Goal: Check status: Check status

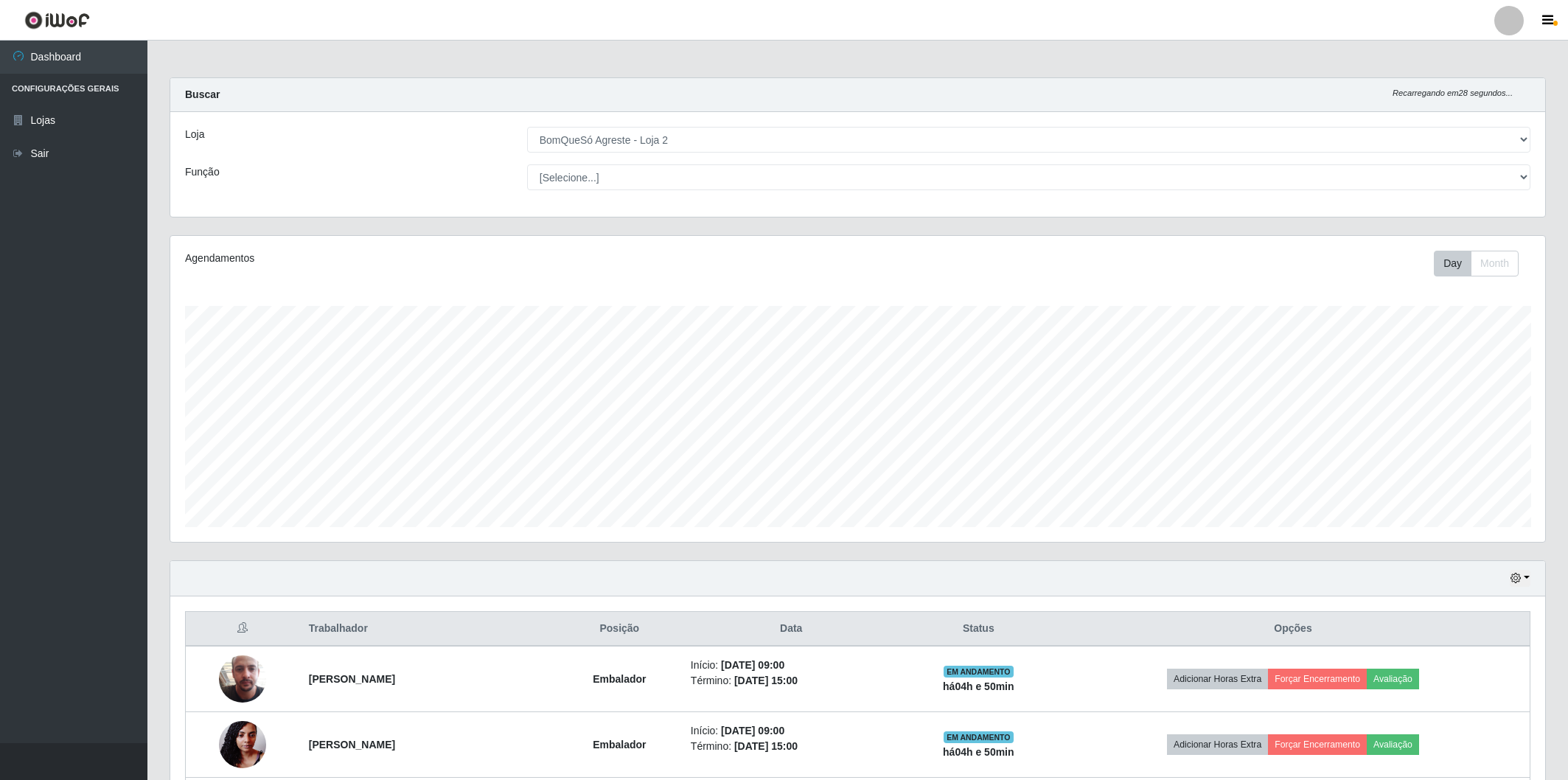
select select "214"
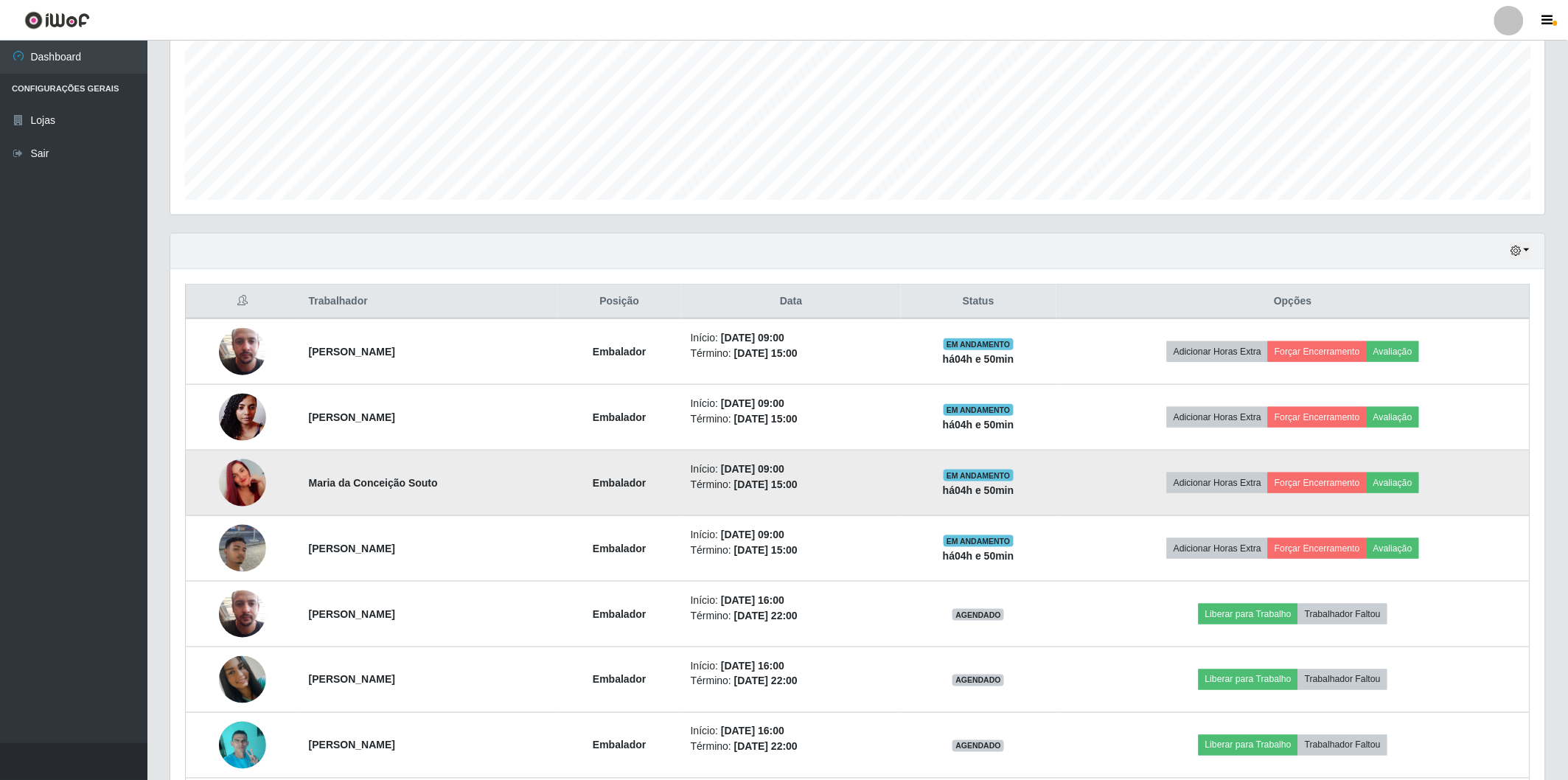
scroll to position [462, 0]
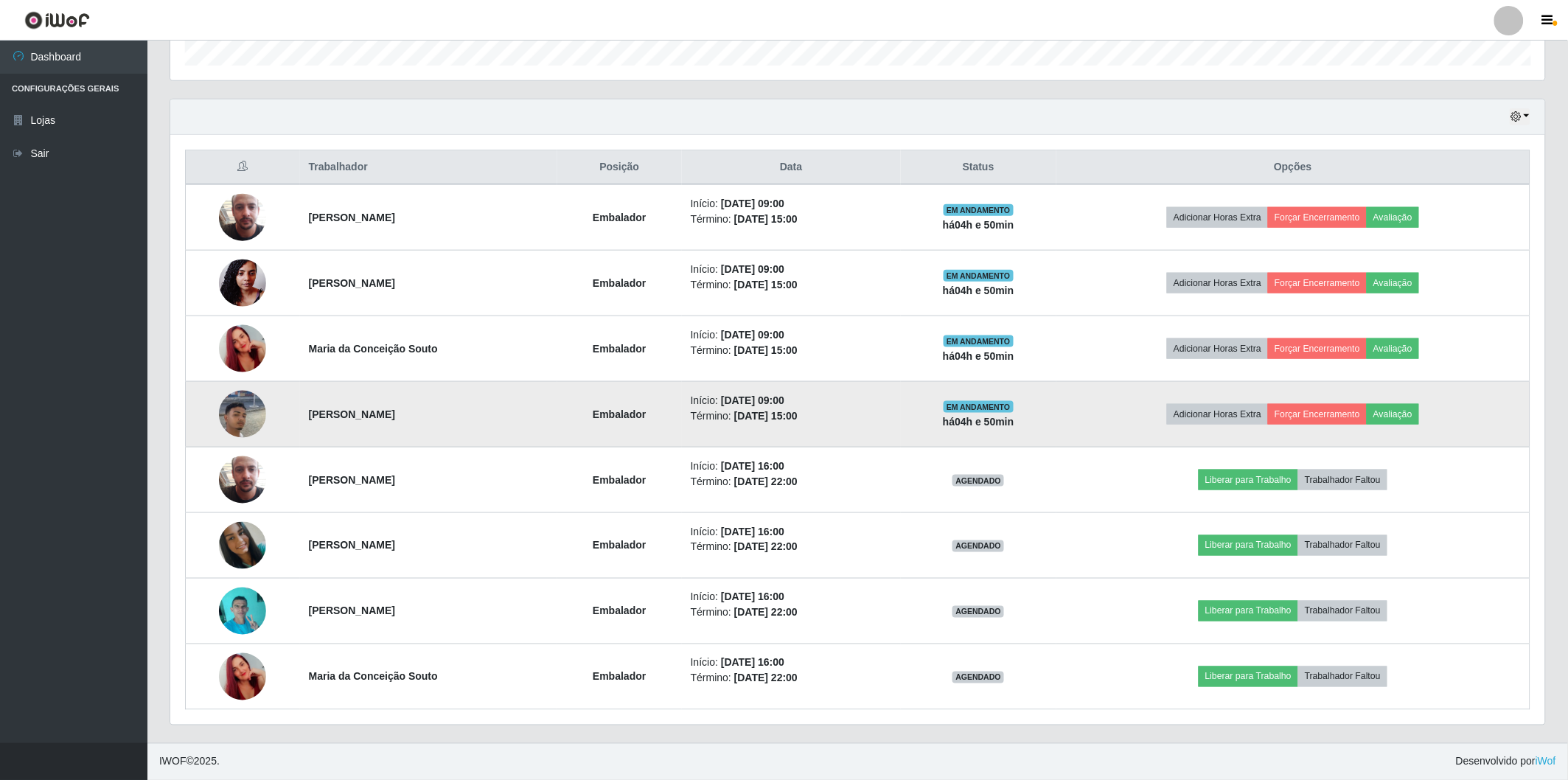
click at [226, 420] on img at bounding box center [242, 415] width 48 height 103
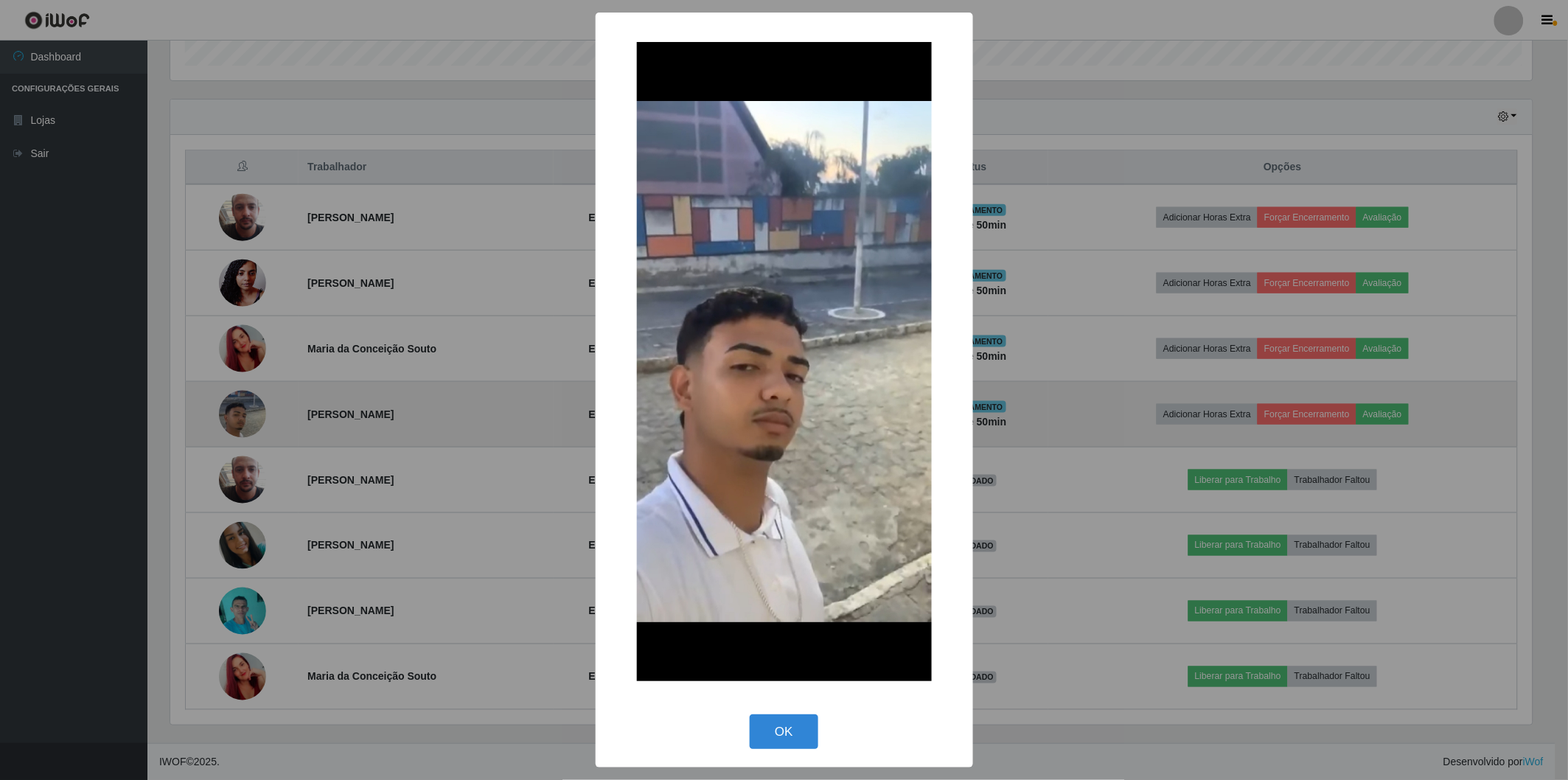
scroll to position [305, 1366]
click at [226, 420] on div "× OK Cancel" at bounding box center [786, 390] width 1573 height 780
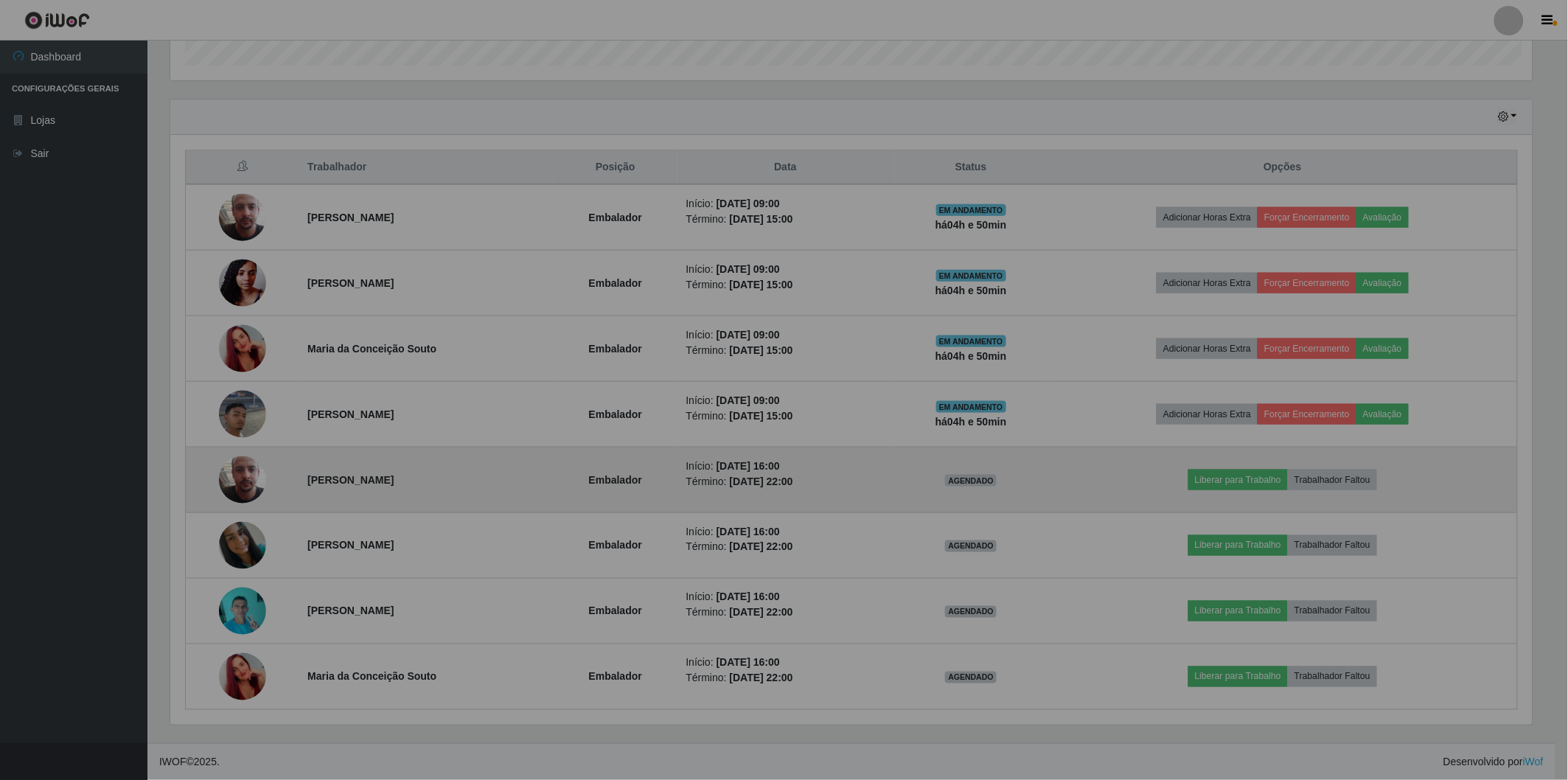
scroll to position [305, 1375]
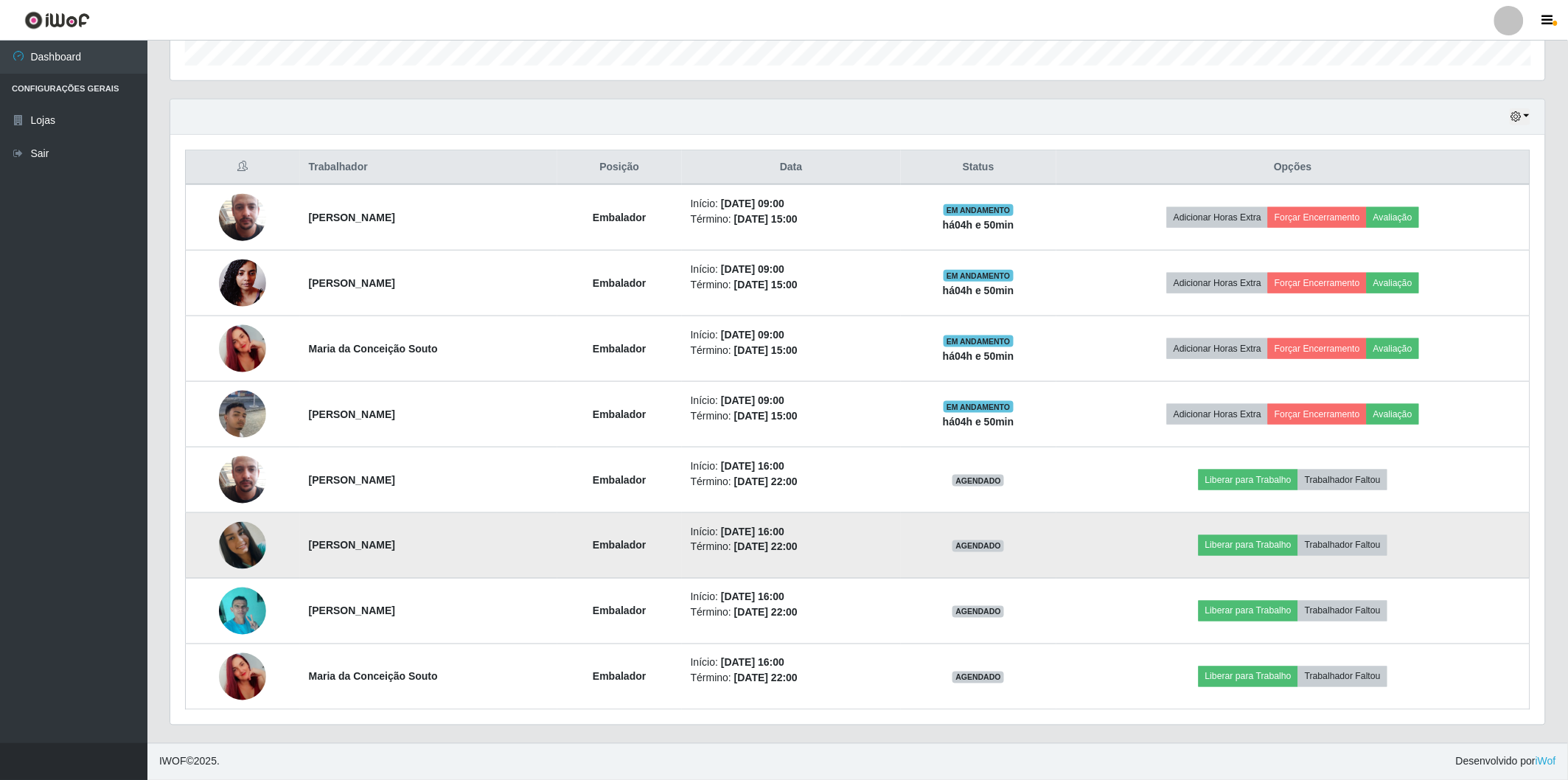
click at [233, 546] on img at bounding box center [242, 545] width 48 height 48
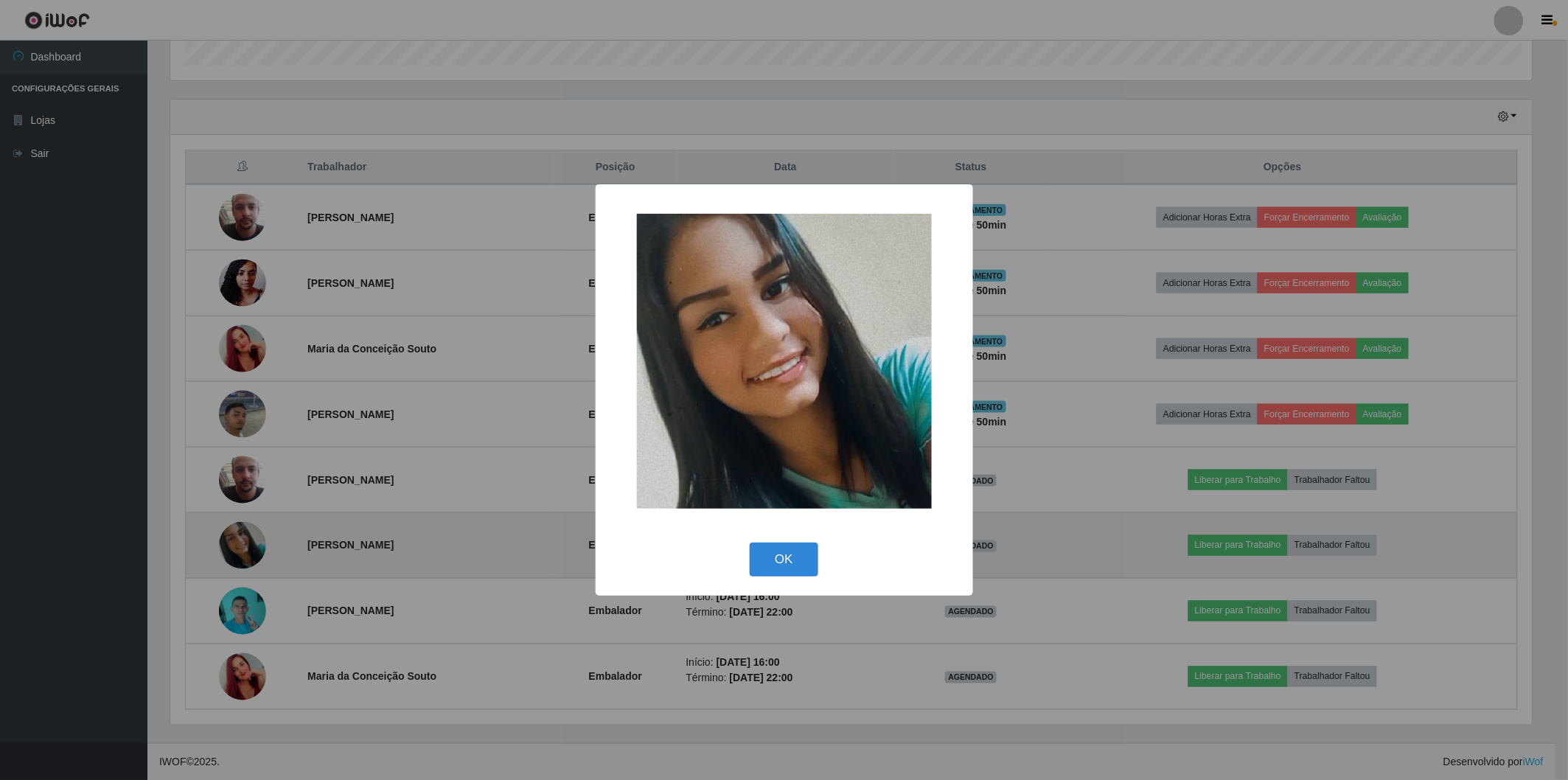
scroll to position [305, 1366]
click at [233, 546] on div "× OK Cancel" at bounding box center [786, 390] width 1573 height 780
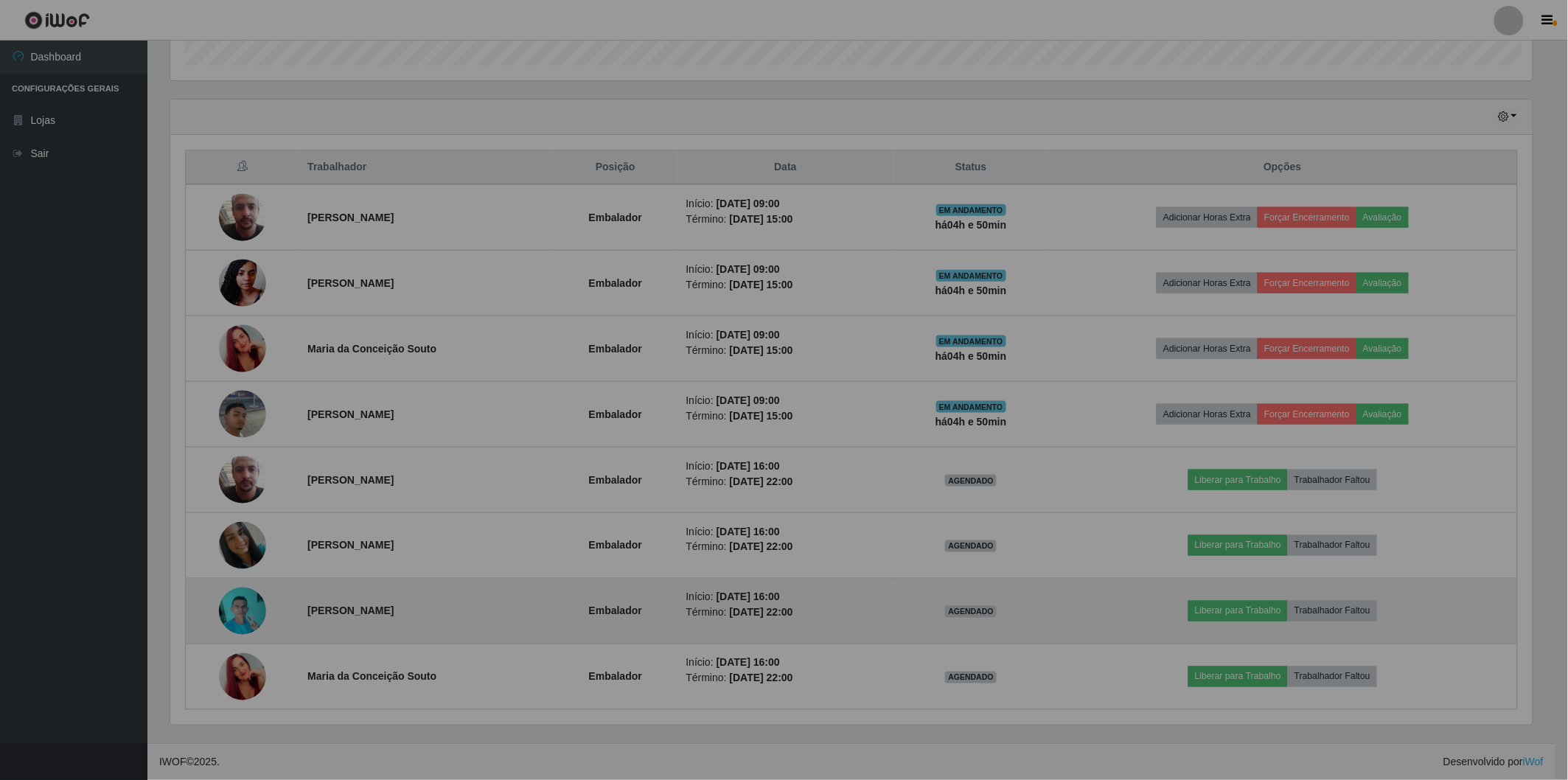
scroll to position [305, 1375]
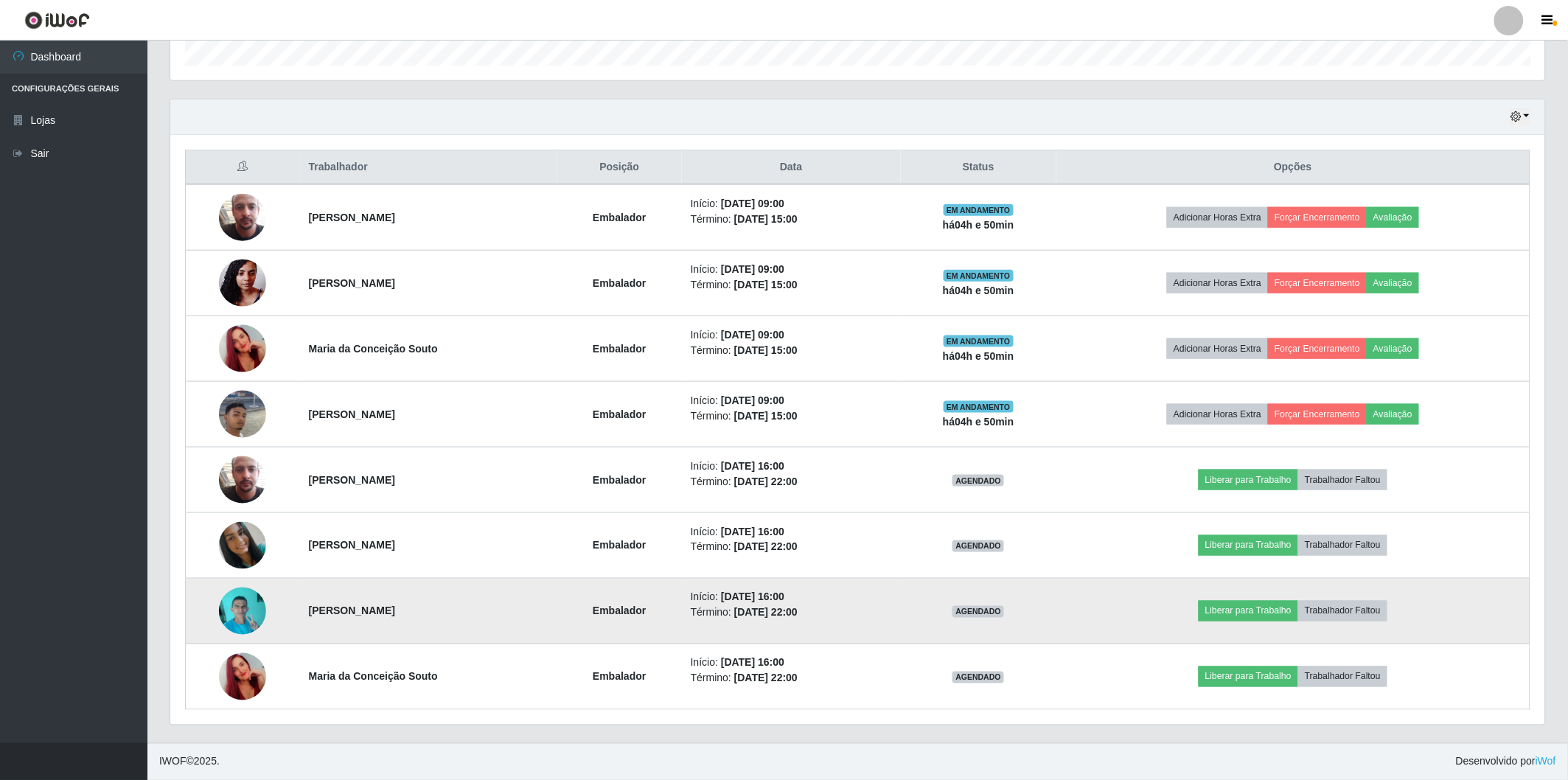
click at [221, 615] on img at bounding box center [242, 611] width 48 height 63
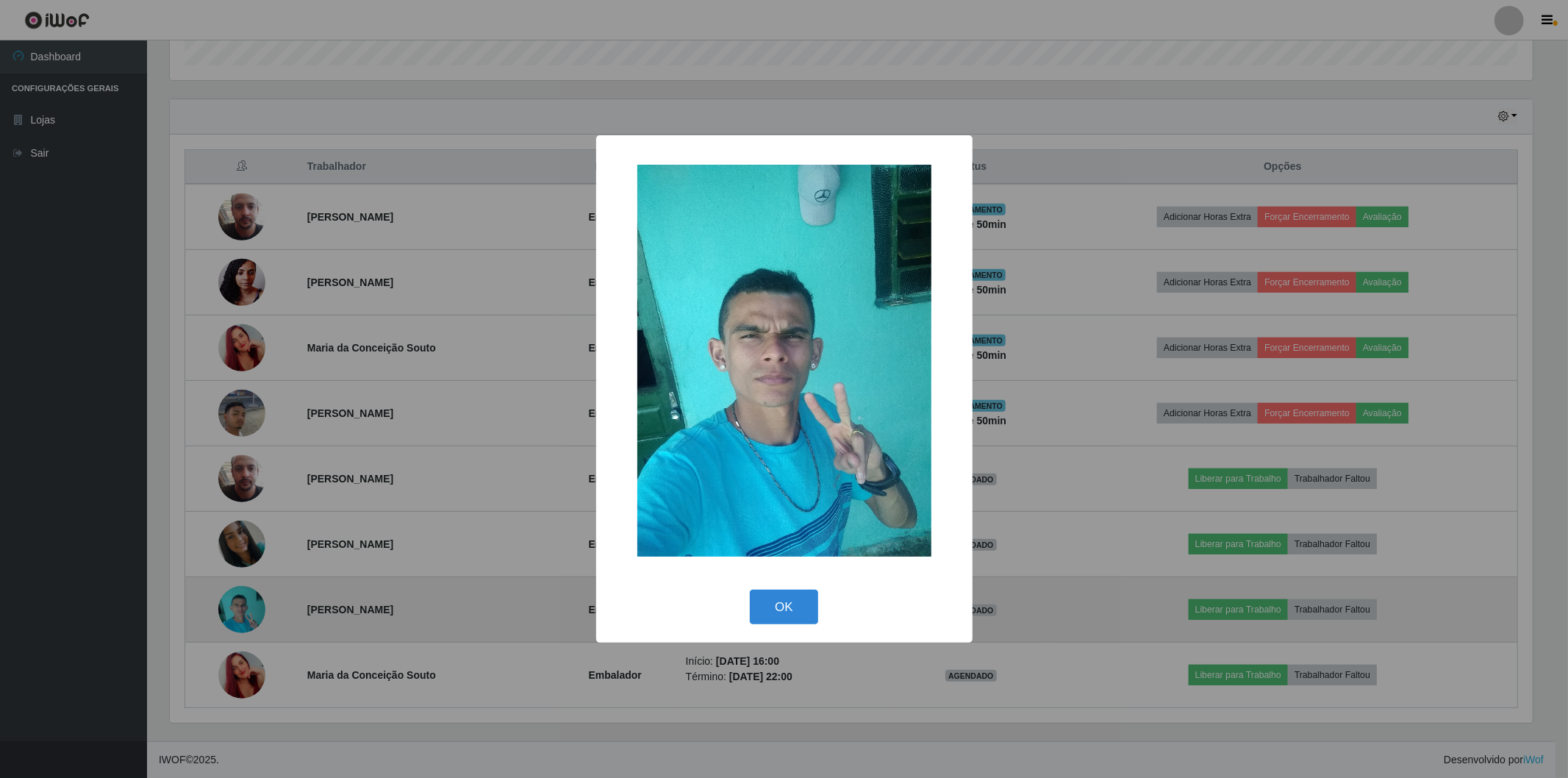
click at [220, 614] on div "× OK Cancel" at bounding box center [784, 389] width 1568 height 778
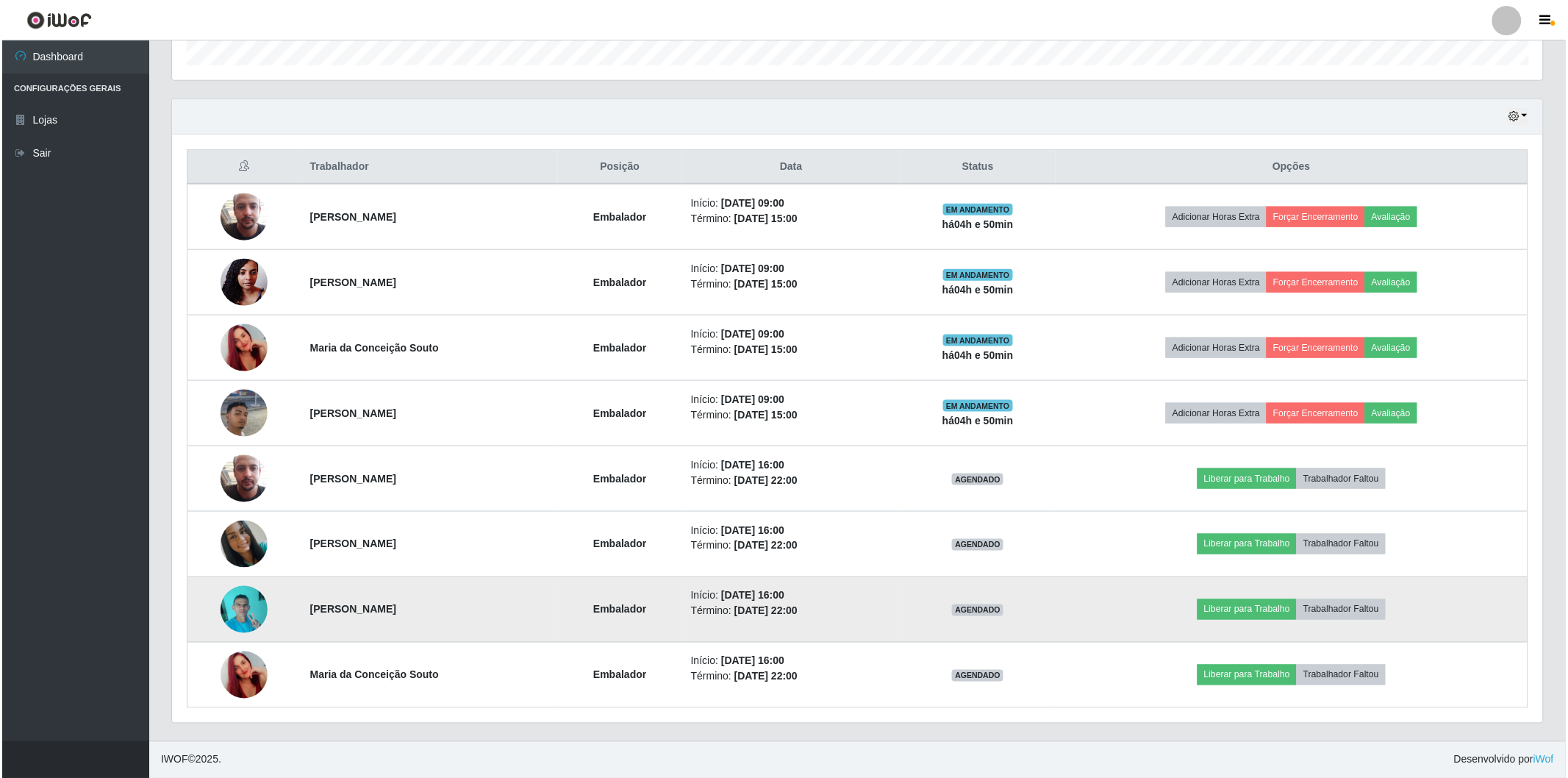
scroll to position [304, 1371]
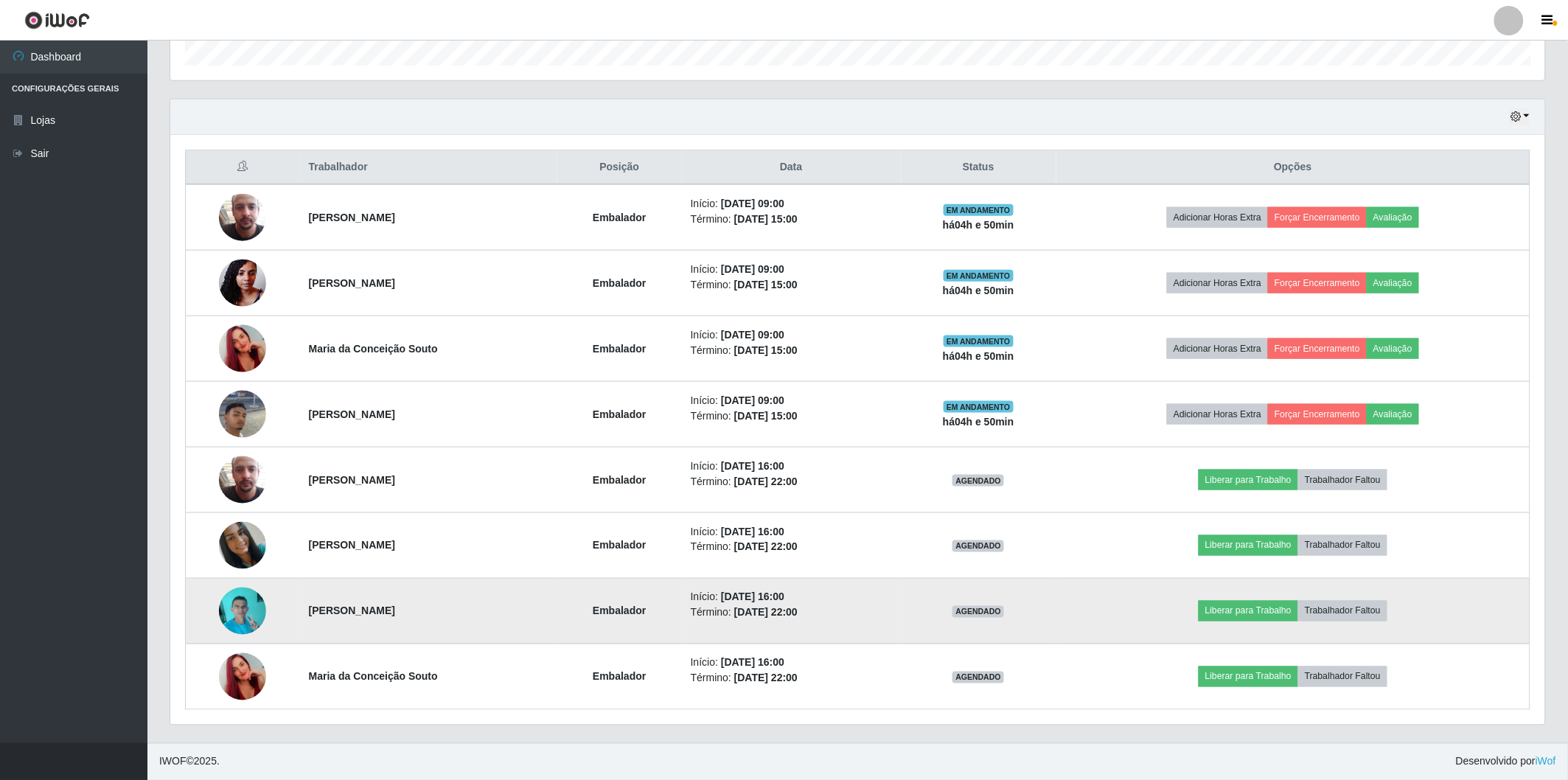
click at [239, 600] on img at bounding box center [242, 611] width 48 height 63
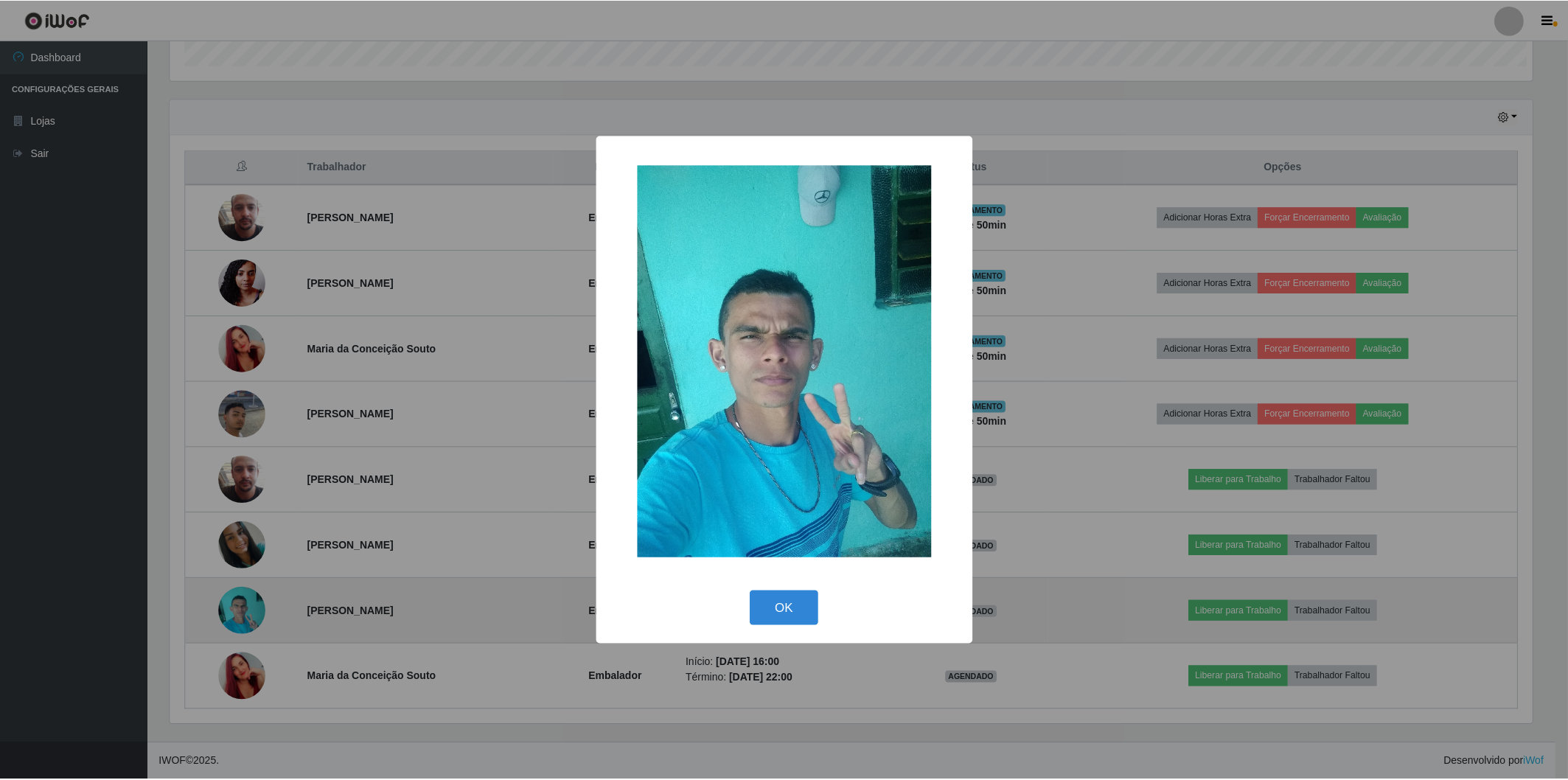
scroll to position [305, 1366]
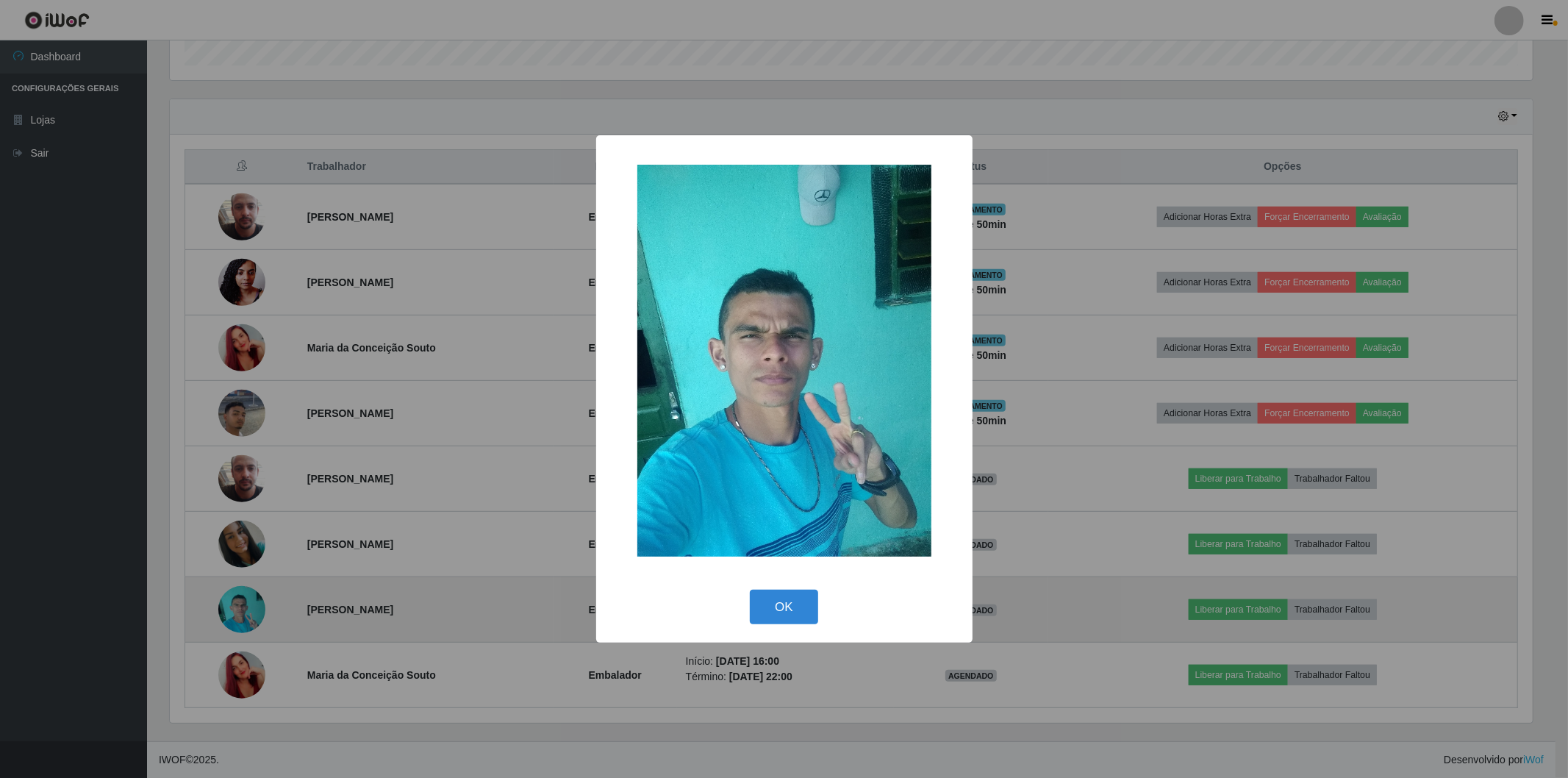
click at [239, 598] on div "× OK Cancel" at bounding box center [784, 389] width 1568 height 778
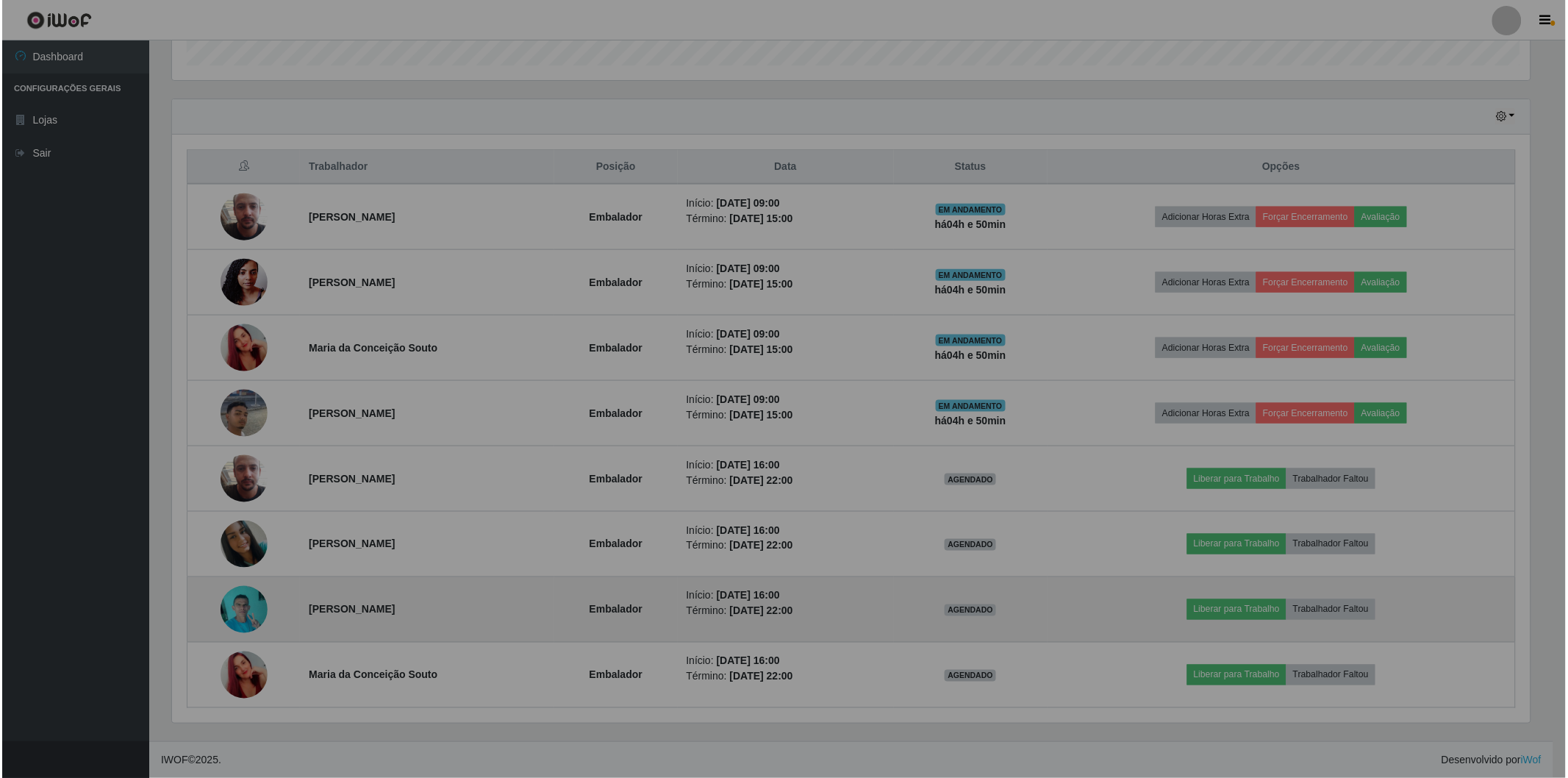
scroll to position [304, 1371]
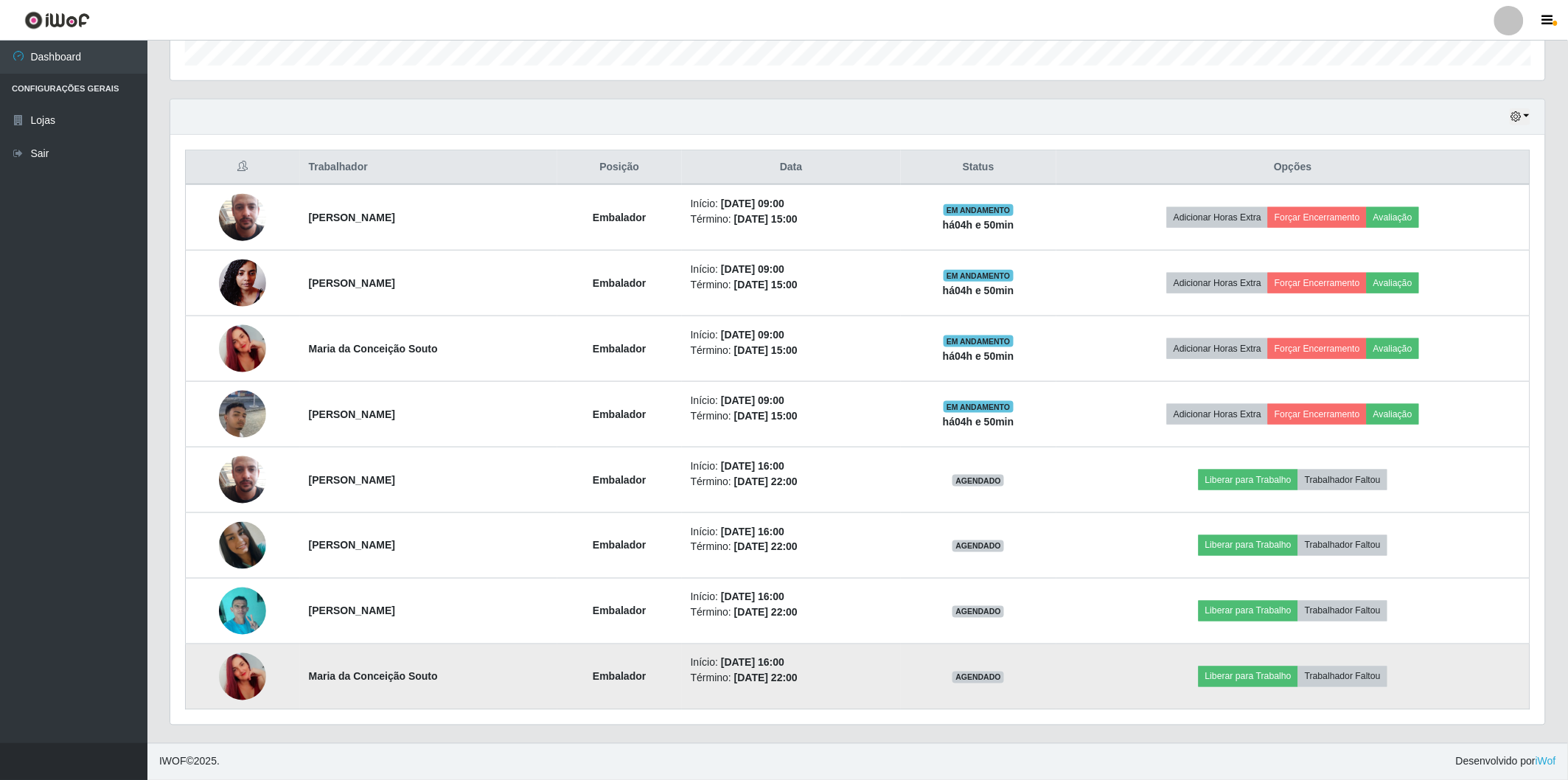
click at [234, 681] on img at bounding box center [242, 676] width 48 height 84
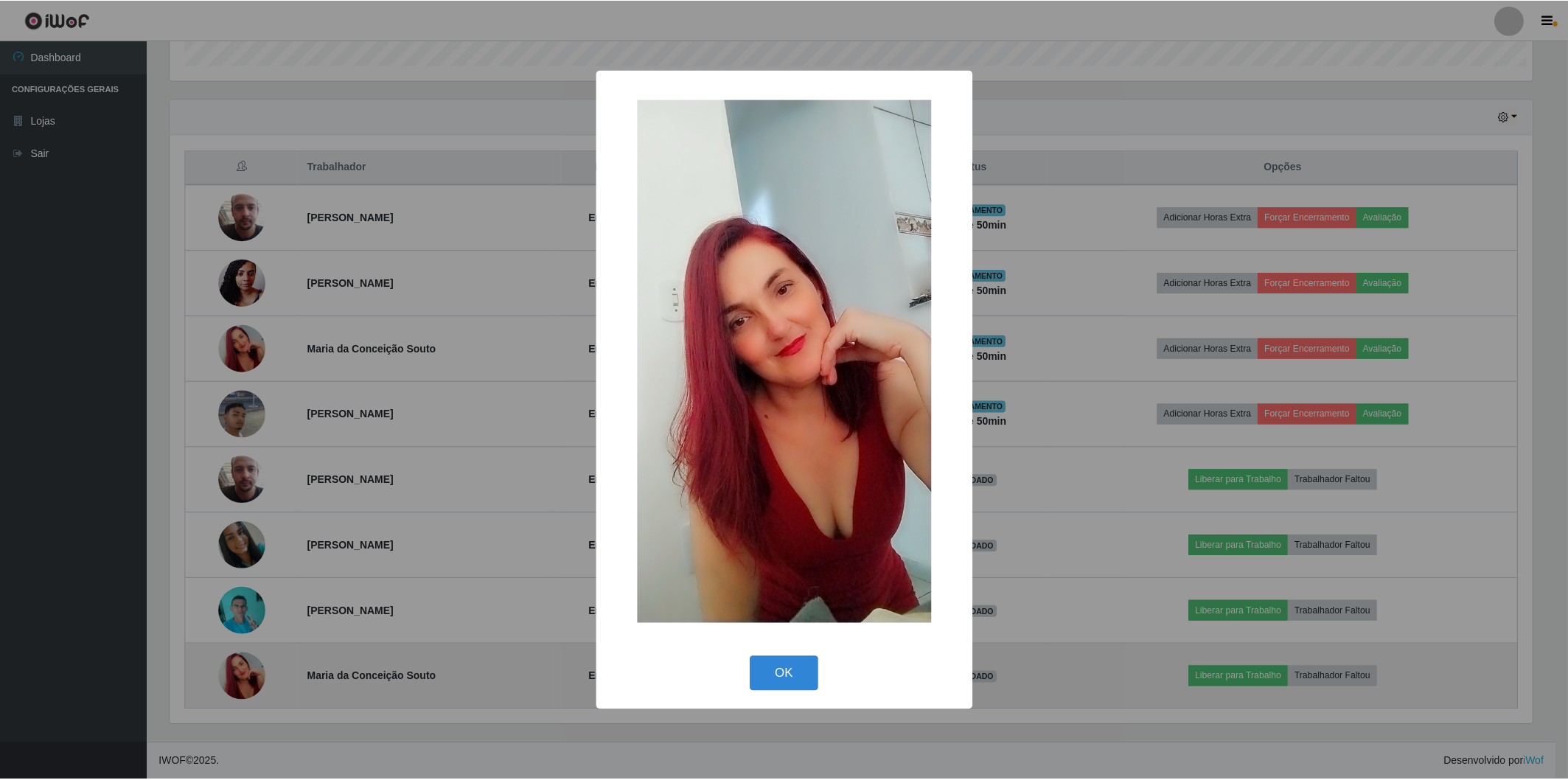
scroll to position [305, 1366]
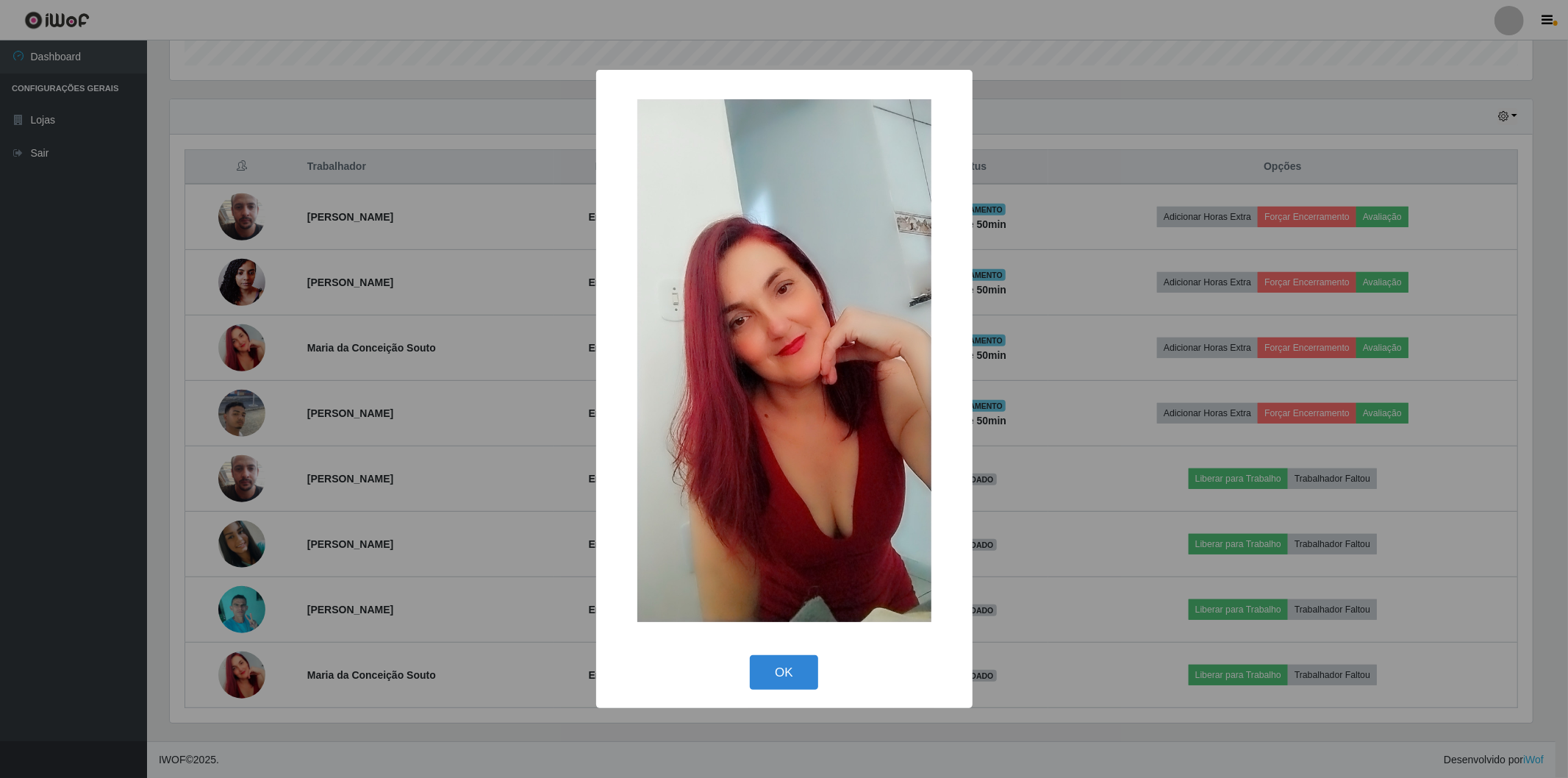
click at [232, 674] on div "× OK Cancel" at bounding box center [784, 389] width 1568 height 778
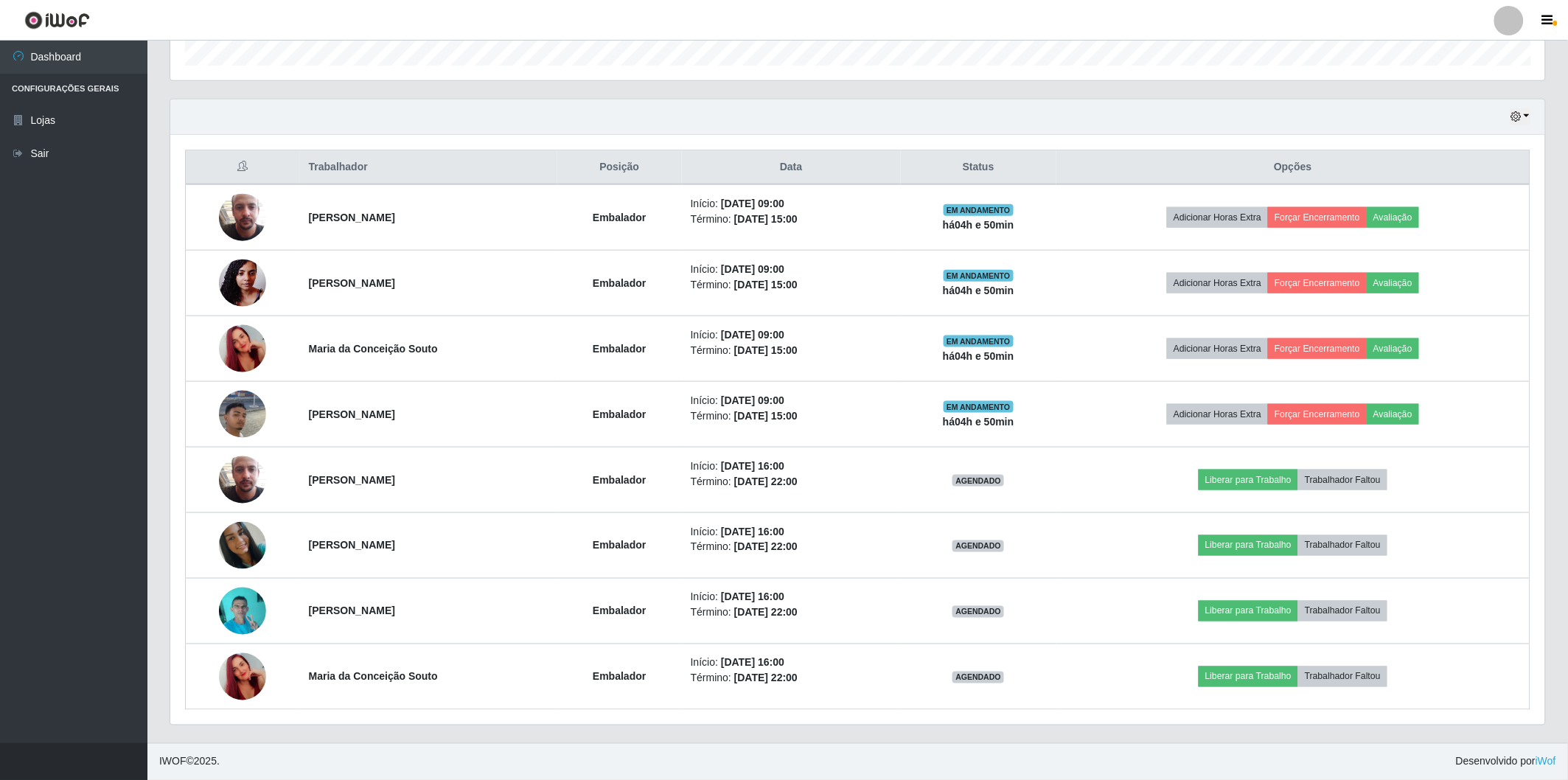
scroll to position [305, 1375]
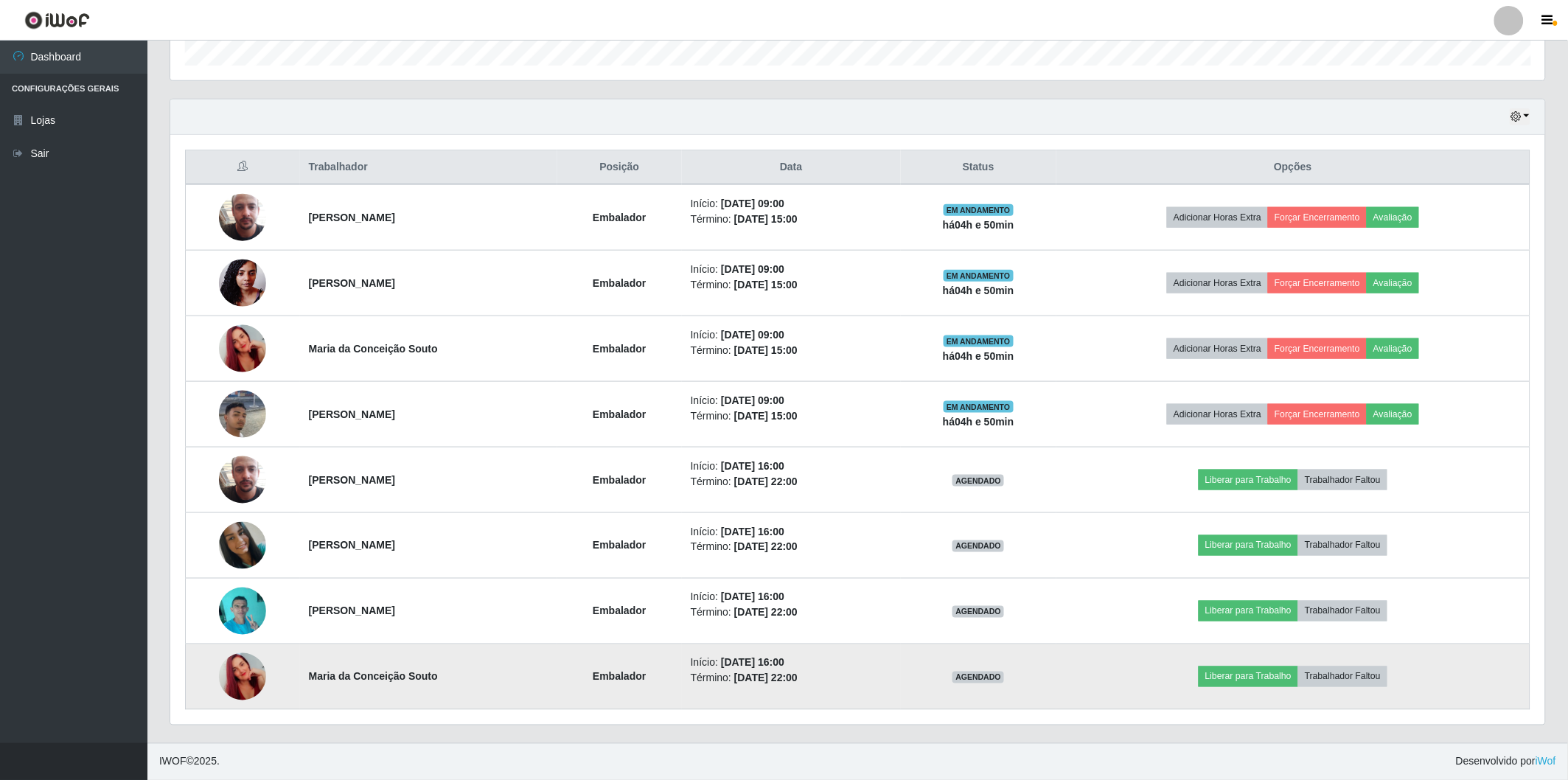
click at [234, 686] on img at bounding box center [242, 676] width 48 height 84
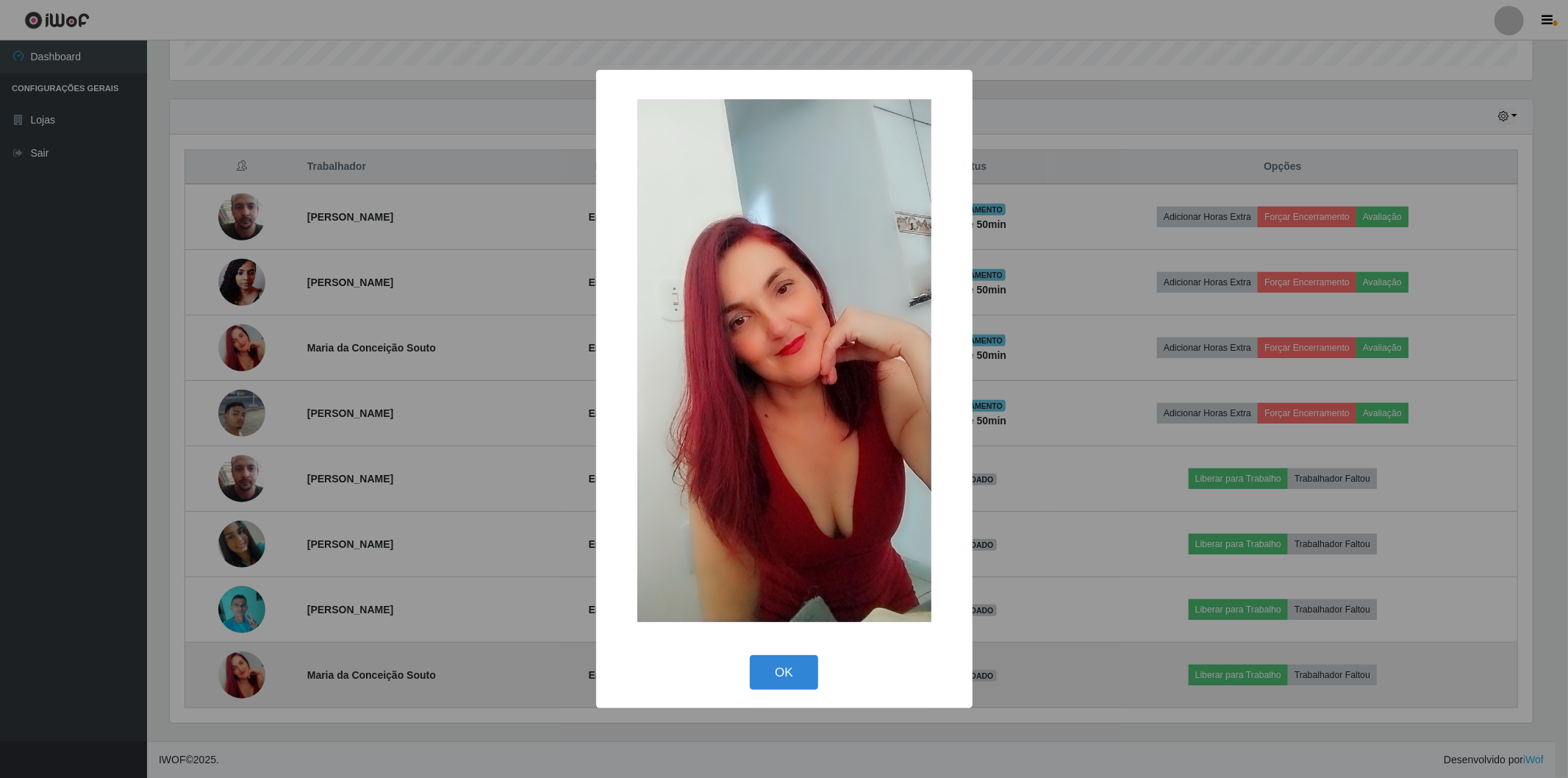
click at [233, 684] on div "× OK Cancel" at bounding box center [784, 389] width 1568 height 778
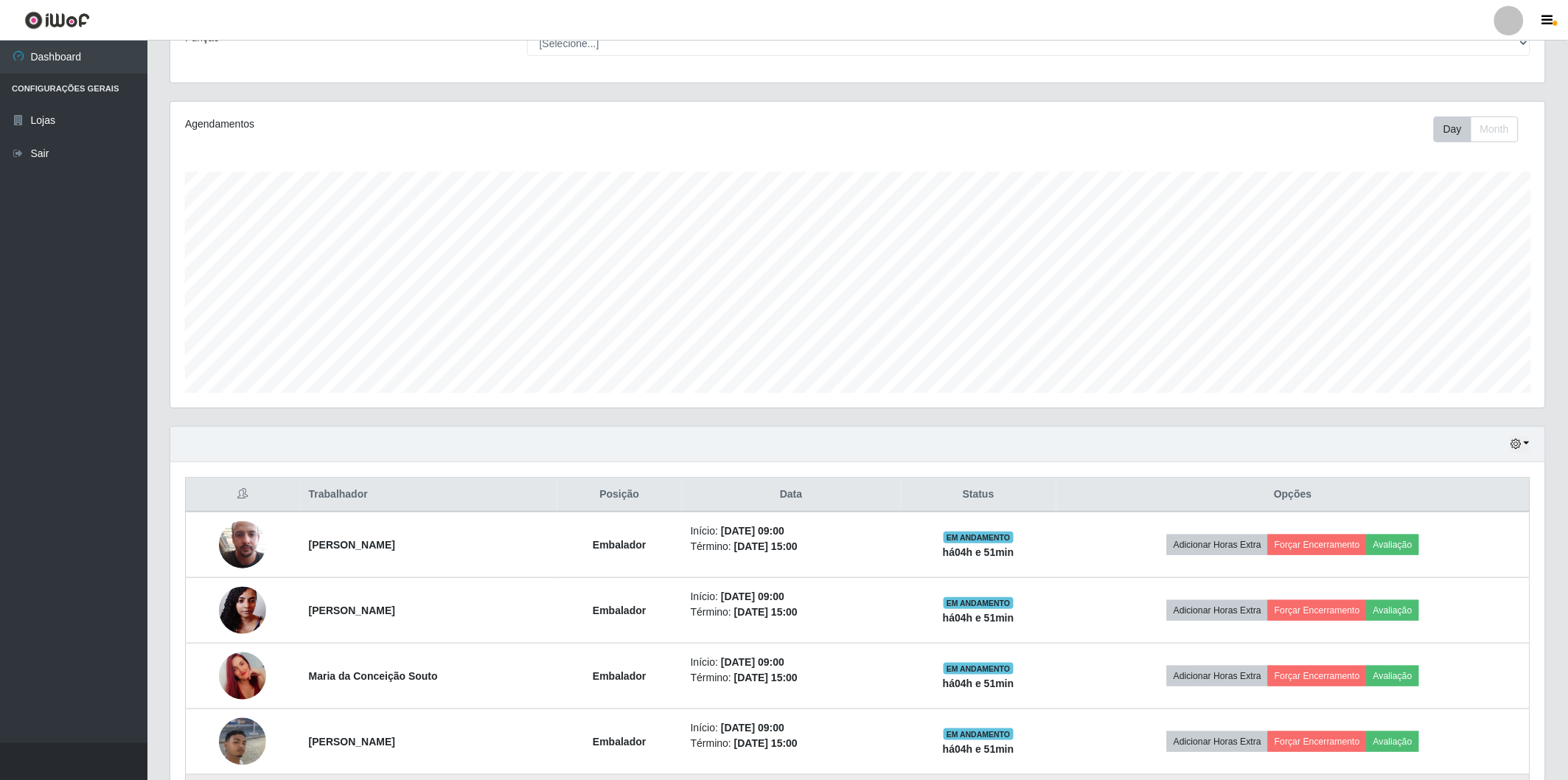
scroll to position [0, 0]
